Goal: Communication & Community: Answer question/provide support

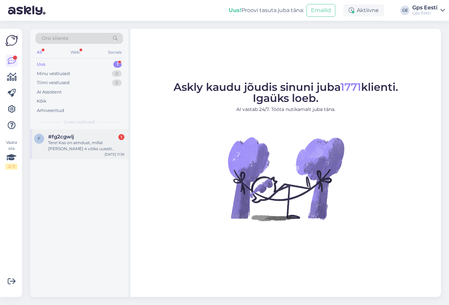
click at [65, 146] on div "Tere! Kas on aimdust, millal [PERSON_NAME] 4 võiks uuesti müüki tulla?" at bounding box center [86, 146] width 76 height 12
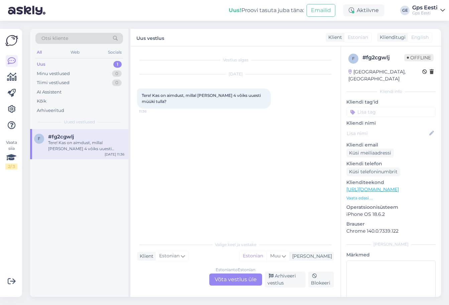
click at [221, 273] on div "Estonian to Estonian Võta vestlus üle" at bounding box center [235, 279] width 53 height 12
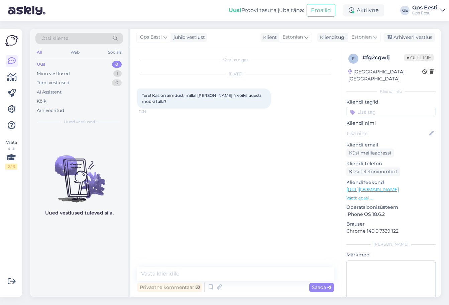
click at [389, 186] on link "https://www.gpseesti.ee/sport/aktiivsus/venu-4-45mm:silvergray#karbis-sisaldub" at bounding box center [373, 189] width 53 height 6
click at [172, 275] on textarea at bounding box center [235, 273] width 197 height 14
type textarea "Tere, Uus partii peaks saabuma uue nädala jooksul."
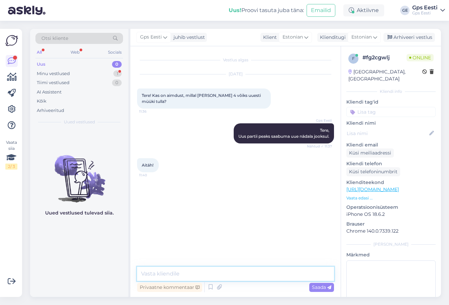
click at [239, 272] on textarea at bounding box center [235, 273] width 197 height 14
type textarea "Kaunist päeva jätku teile!"
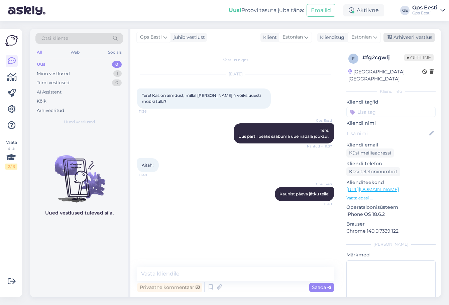
click at [420, 40] on div "Arhiveeri vestlus" at bounding box center [410, 37] width 52 height 9
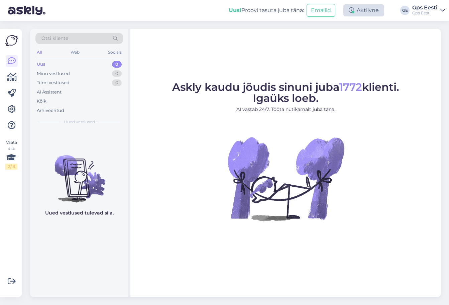
click at [374, 13] on div "Aktiivne" at bounding box center [364, 10] width 41 height 12
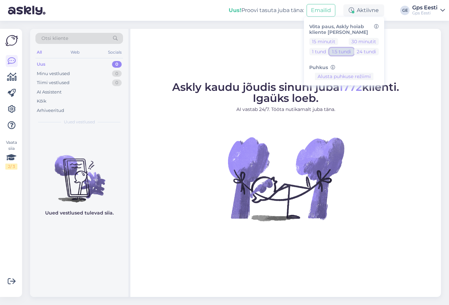
click at [336, 51] on button "1.5 tundi" at bounding box center [342, 51] width 24 height 7
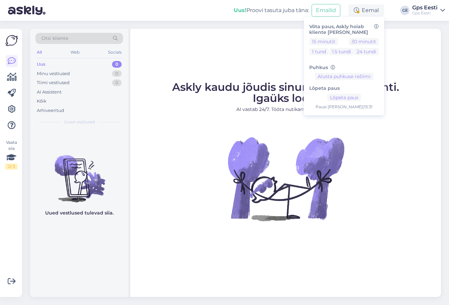
click at [187, 64] on div "Askly kaudu jõudis sinuni juba 1772 klienti. Igaüks loeb. AI vastab 24/7. Tööta…" at bounding box center [286, 163] width 311 height 268
